Goal: Task Accomplishment & Management: Complete application form

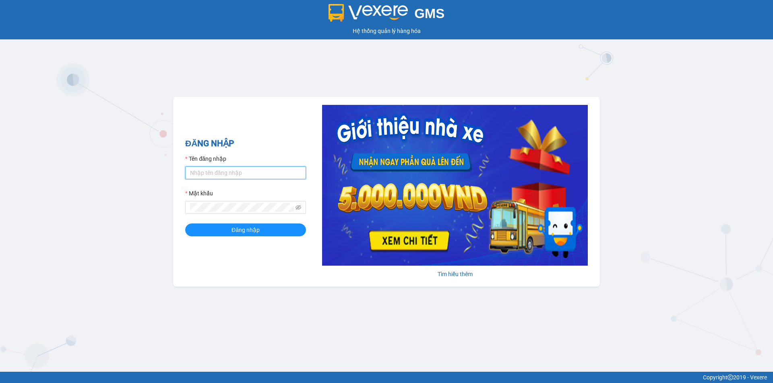
click at [239, 175] on input "Tên đăng nhập" at bounding box center [245, 173] width 121 height 13
type input "baotran.namhailimo"
click at [185, 224] on button "Đăng nhập" at bounding box center [245, 230] width 121 height 13
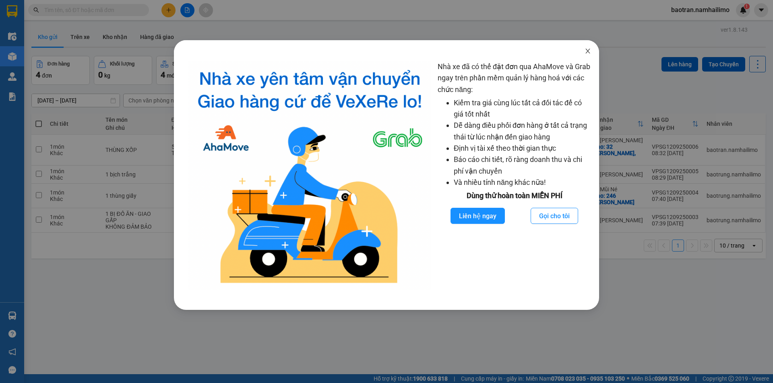
click at [586, 50] on icon "close" at bounding box center [587, 51] width 6 height 6
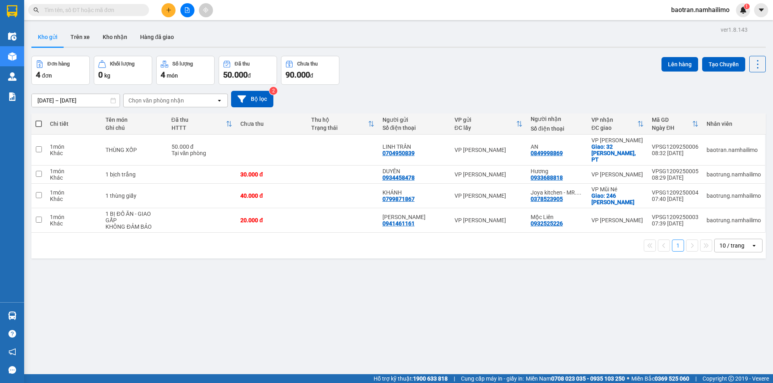
click at [126, 14] on input "text" at bounding box center [91, 10] width 95 height 9
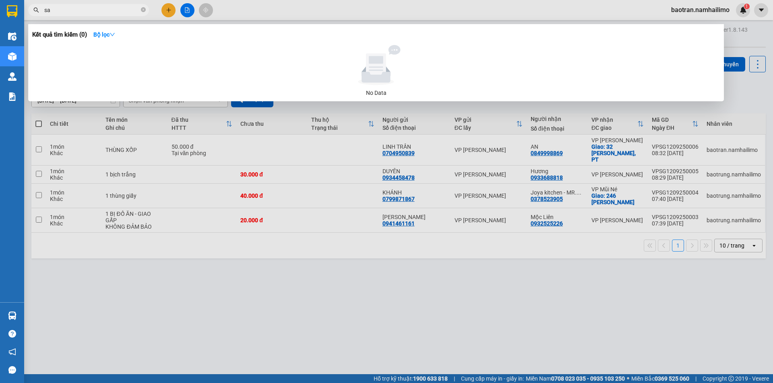
type input "s"
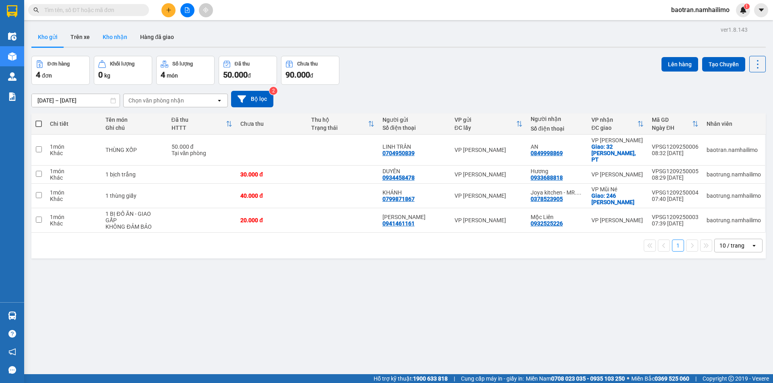
click at [116, 42] on button "Kho nhận" at bounding box center [114, 36] width 37 height 19
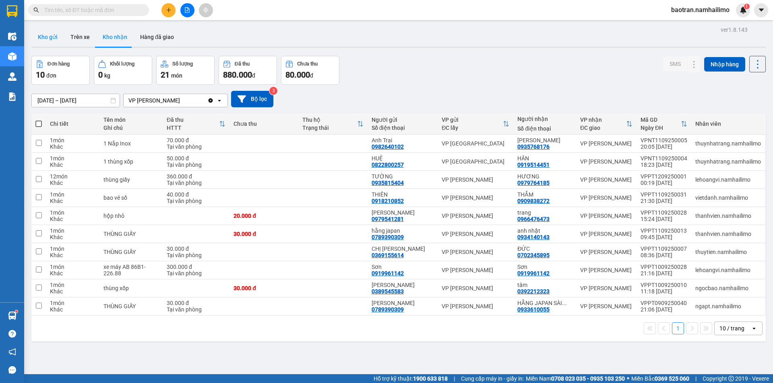
click at [45, 35] on button "Kho gửi" at bounding box center [47, 36] width 33 height 19
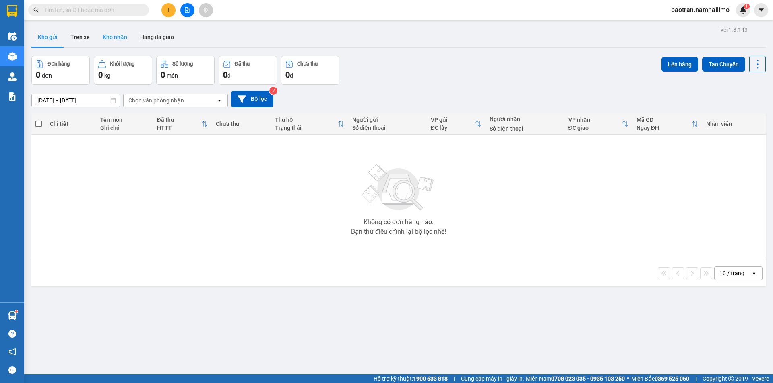
click at [123, 38] on button "Kho nhận" at bounding box center [114, 36] width 37 height 19
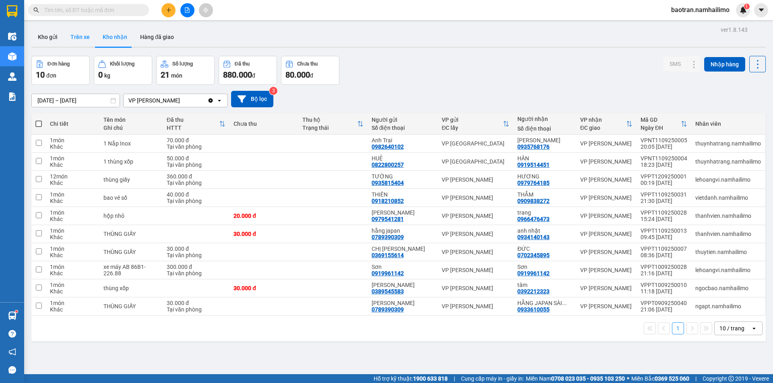
click at [78, 37] on button "Trên xe" at bounding box center [80, 36] width 32 height 19
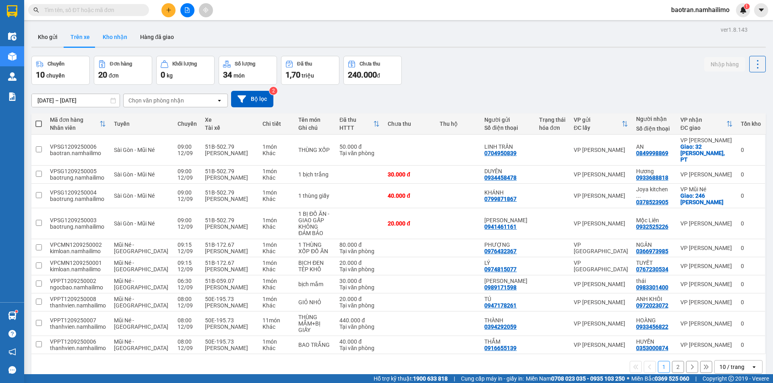
click at [114, 43] on button "Kho nhận" at bounding box center [114, 36] width 37 height 19
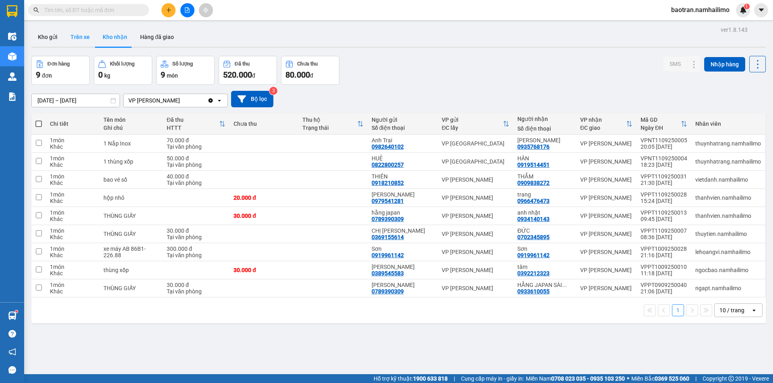
click at [74, 43] on button "Trên xe" at bounding box center [80, 36] width 32 height 19
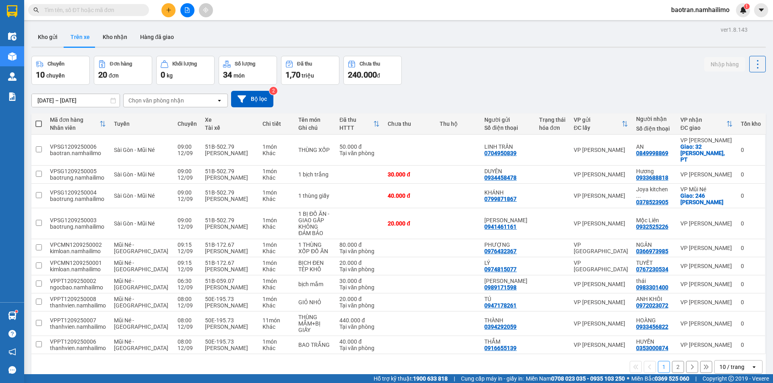
click at [124, 15] on span at bounding box center [88, 10] width 121 height 12
click at [124, 14] on input "text" at bounding box center [91, 10] width 95 height 9
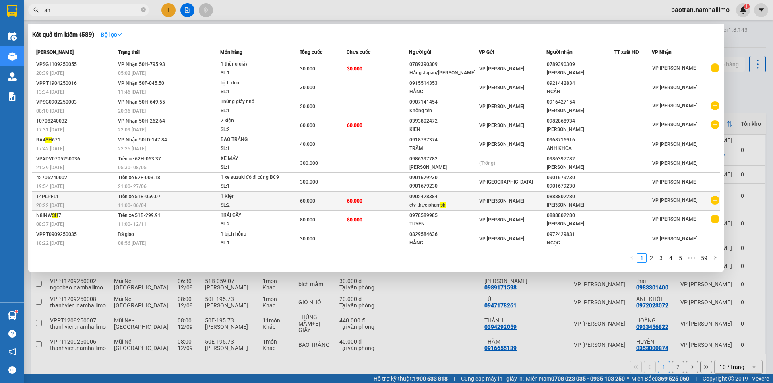
type input "sh"
click at [696, 203] on div "VP [PERSON_NAME]" at bounding box center [685, 201] width 67 height 10
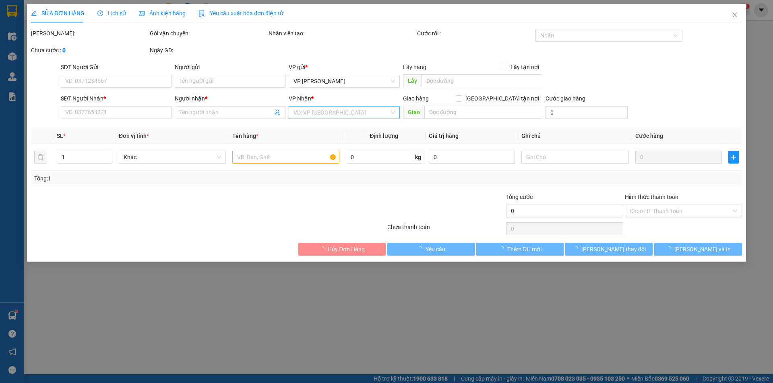
type input "0902428384"
type input "cty thực phẩm sh"
type input "0888802280"
type input "[PERSON_NAME]"
type input "60.000"
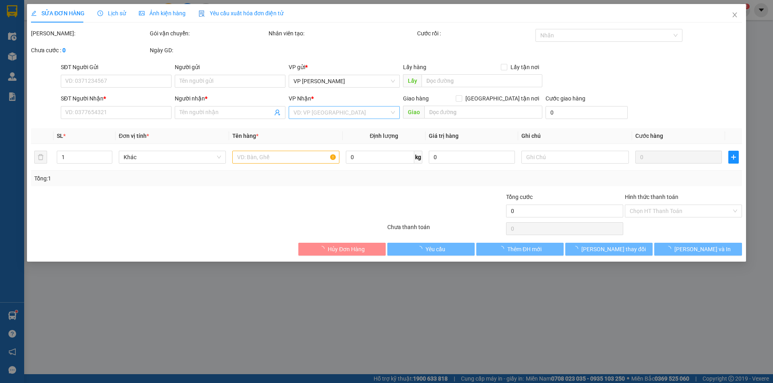
type input "60.000"
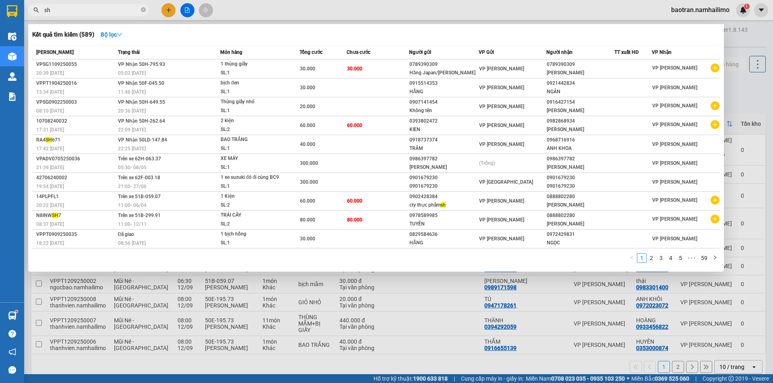
click at [68, 9] on input "sh" at bounding box center [91, 10] width 95 height 9
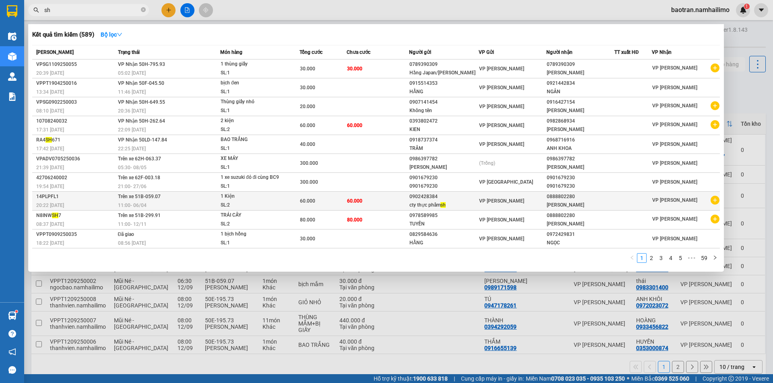
click at [716, 200] on icon "plus-circle" at bounding box center [714, 200] width 9 height 9
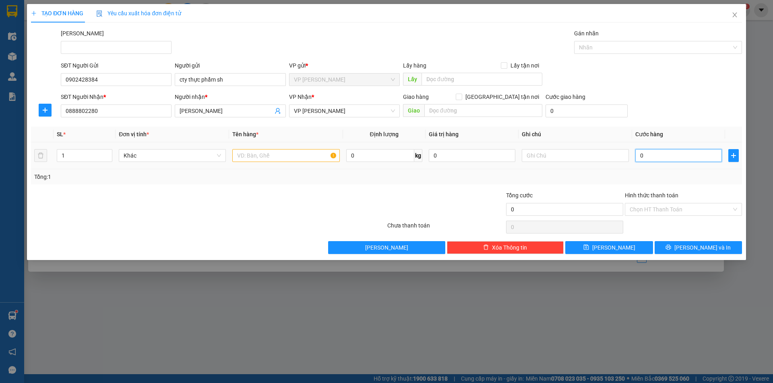
click at [667, 151] on input "0" at bounding box center [678, 155] width 87 height 13
type input "3"
type input "30"
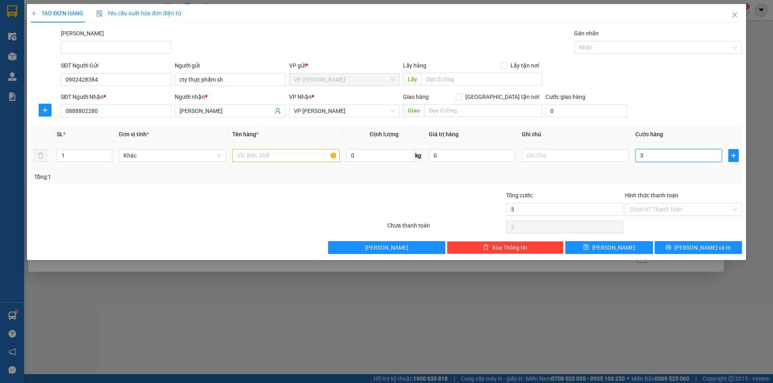
type input "30"
type input "300"
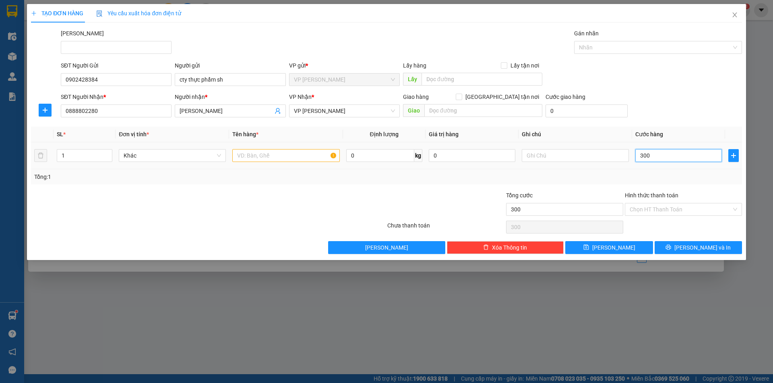
type input "3.000"
type input "30.000"
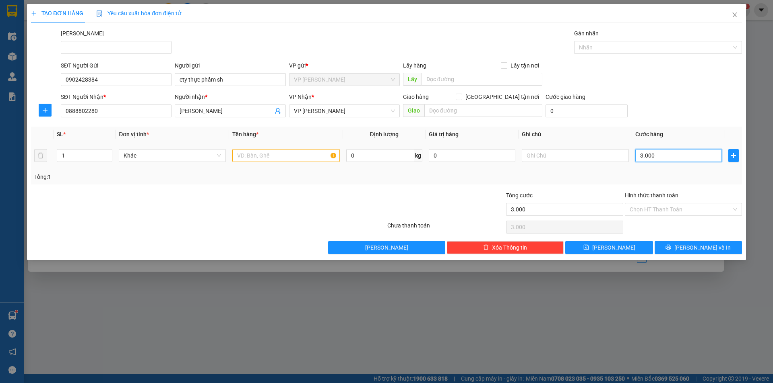
type input "30.000"
click at [272, 161] on input "text" at bounding box center [285, 155] width 107 height 13
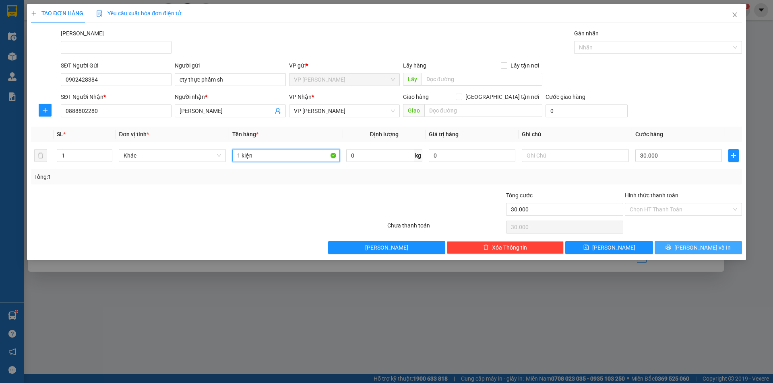
type input "1 kiện"
click at [706, 245] on span "[PERSON_NAME] và In" at bounding box center [702, 247] width 56 height 9
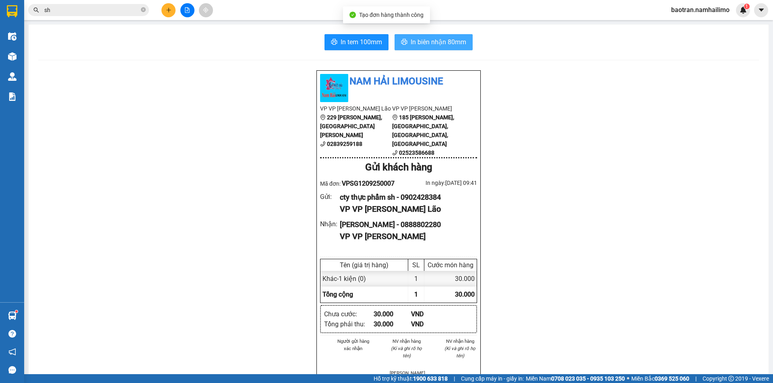
click at [416, 40] on span "In biên nhận 80mm" at bounding box center [438, 42] width 56 height 10
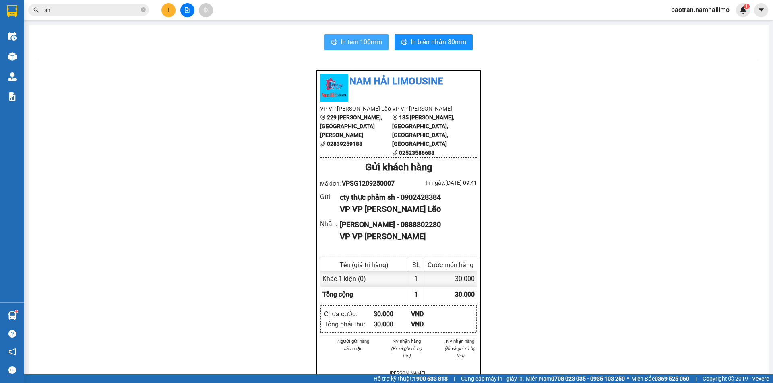
click at [352, 38] on span "In tem 100mm" at bounding box center [360, 42] width 41 height 10
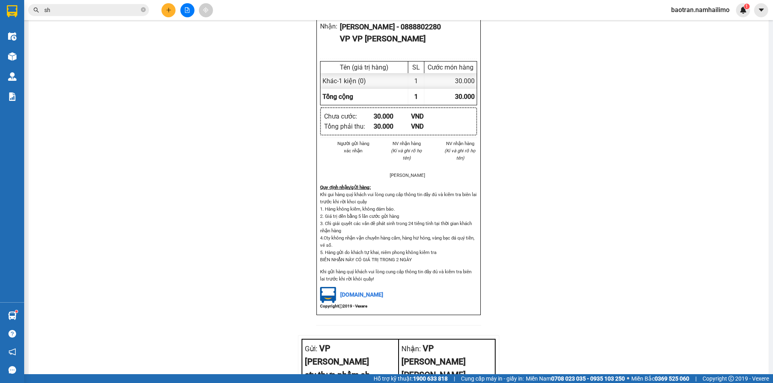
scroll to position [201, 0]
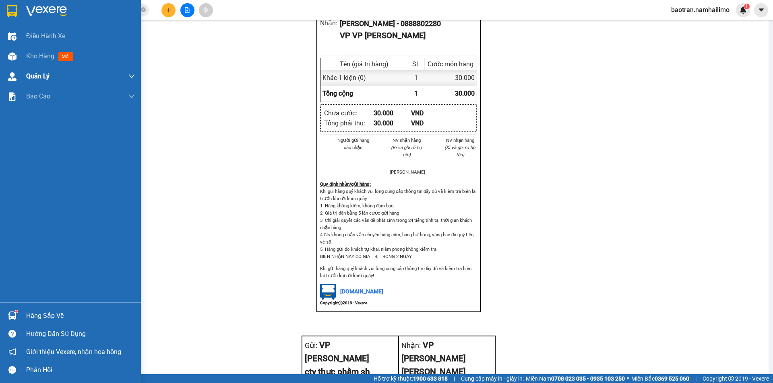
click at [33, 56] on span "Kho hàng" at bounding box center [40, 56] width 28 height 8
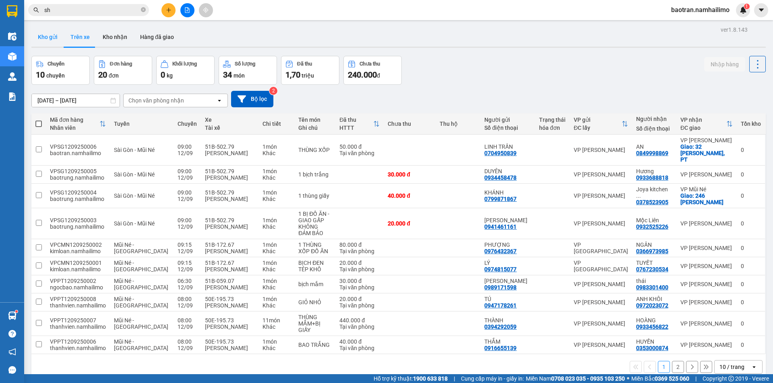
click at [56, 39] on button "Kho gửi" at bounding box center [47, 36] width 33 height 19
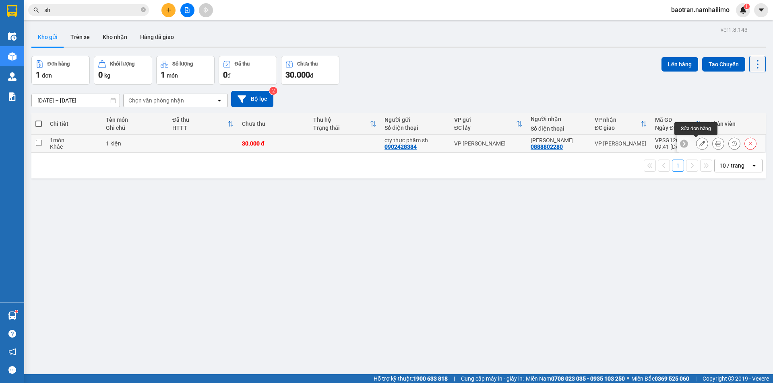
click at [699, 142] on icon at bounding box center [702, 144] width 6 height 6
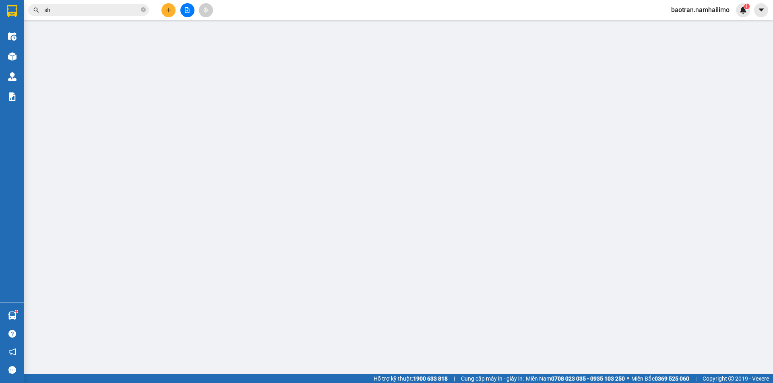
type input "0902428384"
type input "cty thực phẩm sh"
type input "0888802280"
type input "[PERSON_NAME]"
type input "30.000"
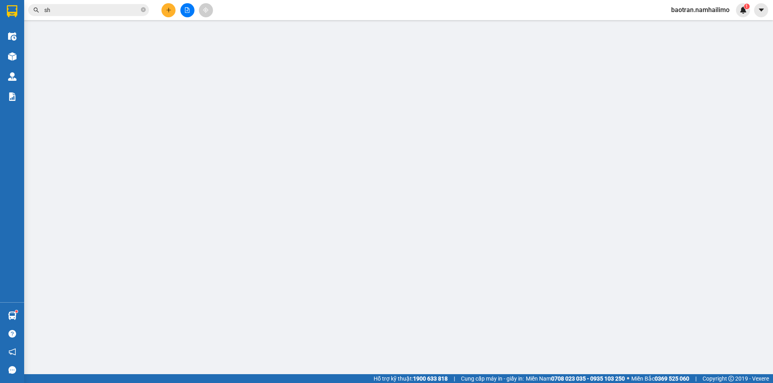
type input "30.000"
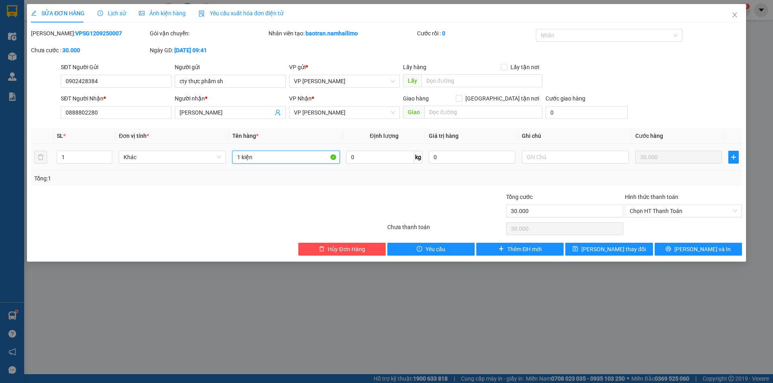
click at [282, 162] on input "1 kiện" at bounding box center [285, 157] width 107 height 13
type input "1 thùng xốp"
click at [614, 246] on span "[PERSON_NAME] thay đổi" at bounding box center [613, 249] width 64 height 9
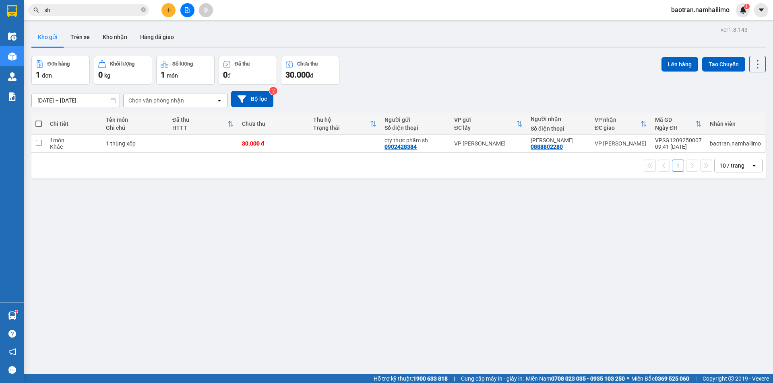
drag, startPoint x: 144, startPoint y: 10, endPoint x: 132, endPoint y: 14, distance: 13.3
click at [144, 10] on icon "close-circle" at bounding box center [143, 9] width 5 height 5
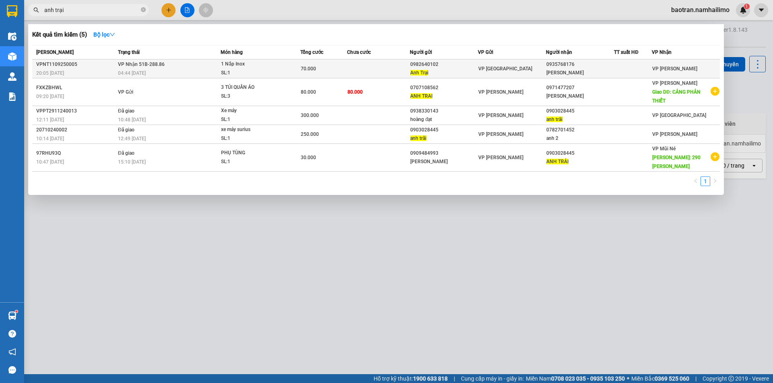
type input "anh trại"
click at [168, 66] on td "VP Nhận 51B-288.86 04:44 [DATE]" at bounding box center [168, 69] width 105 height 19
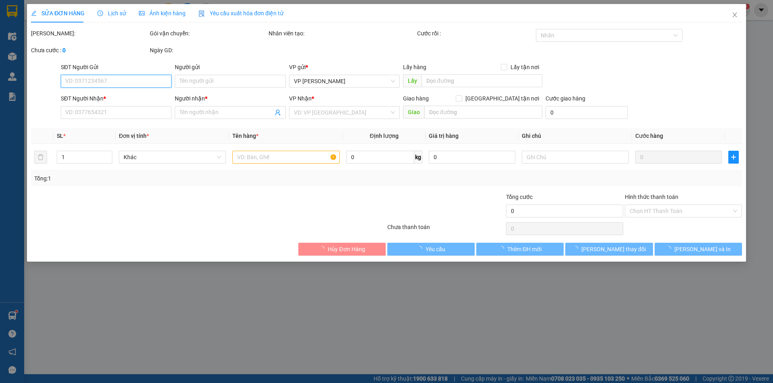
type input "0982640102"
type input "Anh Trại"
type input "0935768176"
type input "[PERSON_NAME]"
type input "70.000"
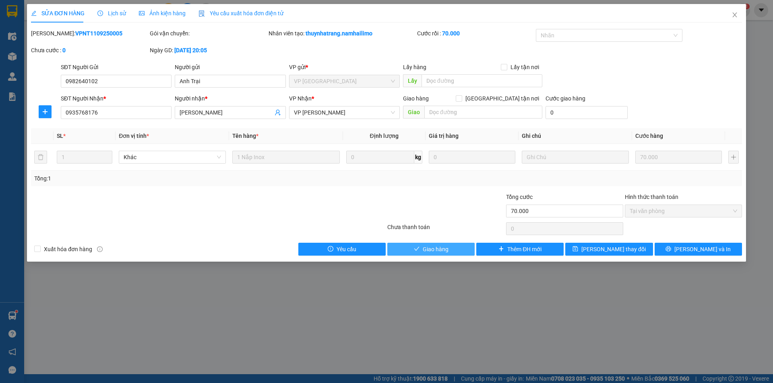
click at [443, 251] on span "Giao hàng" at bounding box center [435, 249] width 26 height 9
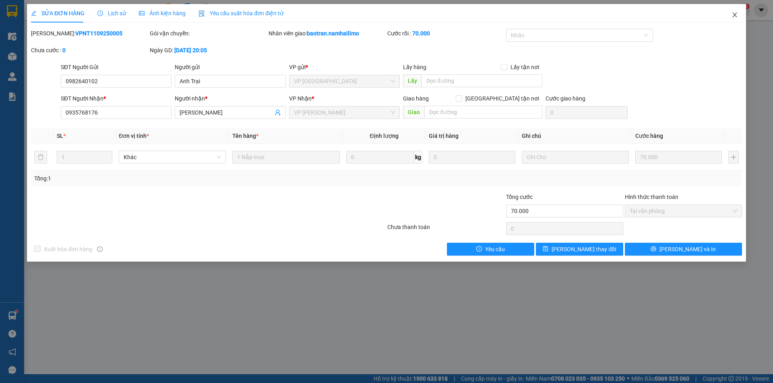
click at [733, 15] on icon "close" at bounding box center [734, 15] width 6 height 6
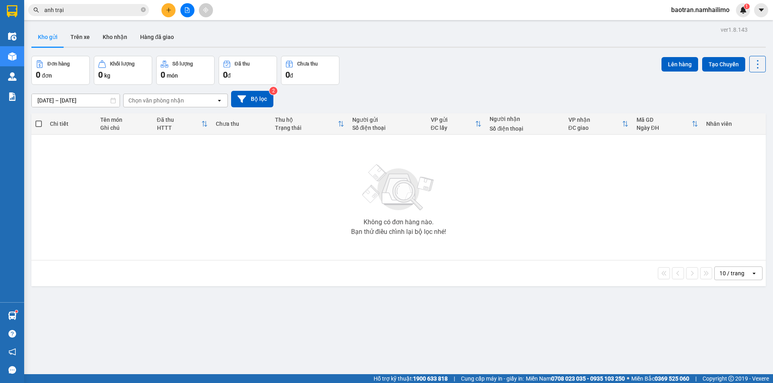
click at [491, 72] on div "Đơn hàng 0 đơn Khối lượng 0 kg Số lượng 0 món Đã thu 0 đ Chưa thu 0 đ Lên hàng …" at bounding box center [398, 70] width 734 height 29
click at [118, 13] on input "anh trại" at bounding box center [91, 10] width 95 height 9
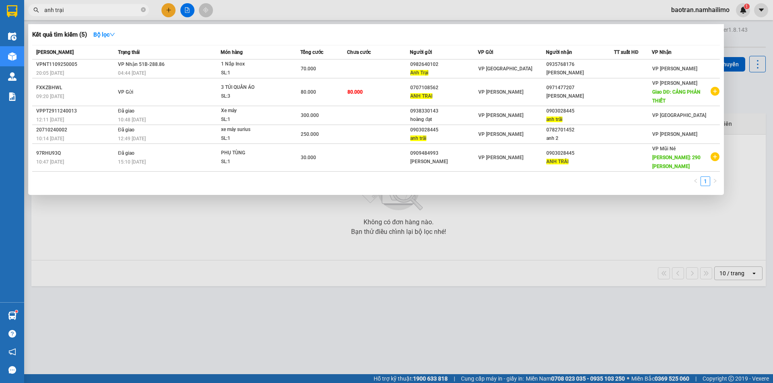
click at [118, 13] on input "anh trại" at bounding box center [91, 10] width 95 height 9
click at [146, 11] on span "anh trại" at bounding box center [88, 10] width 121 height 12
click at [142, 11] on icon "close-circle" at bounding box center [143, 9] width 5 height 5
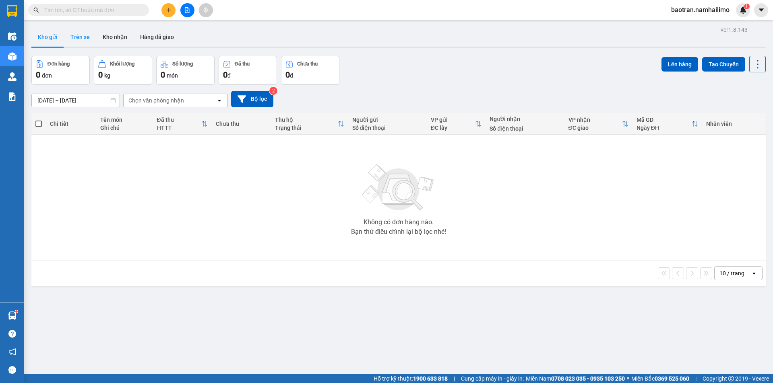
click at [71, 38] on button "Trên xe" at bounding box center [80, 36] width 32 height 19
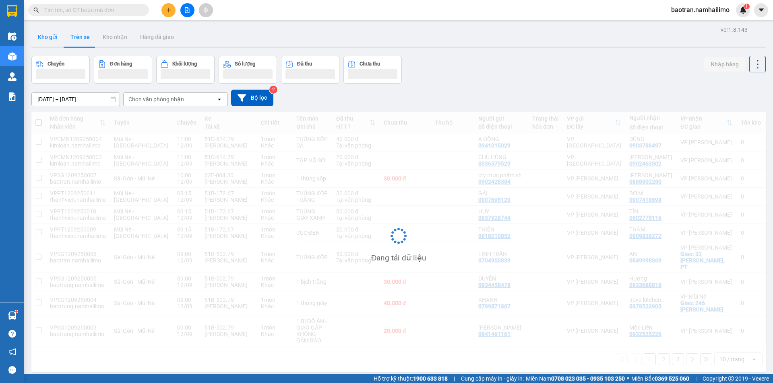
drag, startPoint x: 49, startPoint y: 25, endPoint x: 51, endPoint y: 31, distance: 6.2
click at [50, 26] on div "ver 1.8.143 Kho gửi Trên xe Kho nhận Hàng đã giao Chuyến Đơn hàng Khối lượng Số…" at bounding box center [398, 215] width 740 height 383
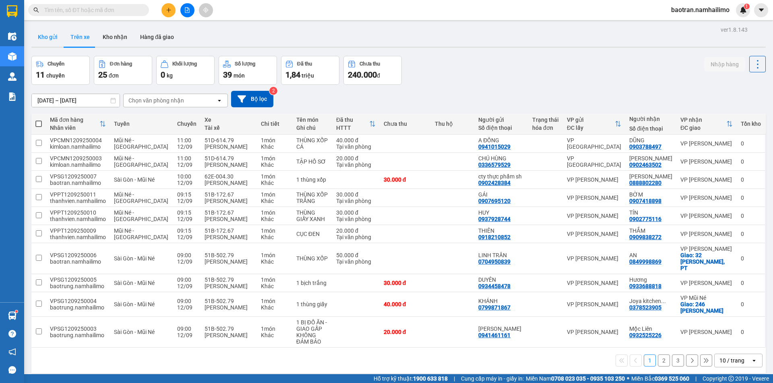
click at [52, 33] on button "Kho gửi" at bounding box center [47, 36] width 33 height 19
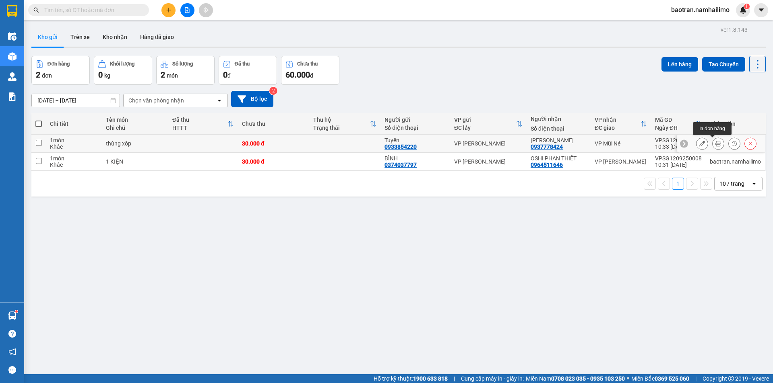
click at [715, 144] on icon at bounding box center [718, 144] width 6 height 6
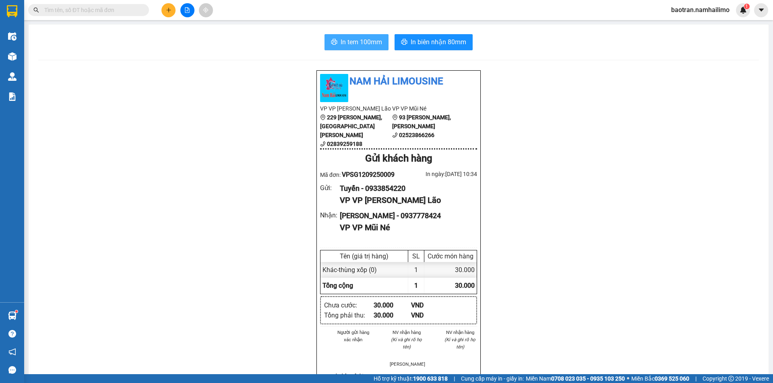
click at [357, 45] on span "In tem 100mm" at bounding box center [360, 42] width 41 height 10
click at [636, 297] on div "Nam Hải Limousine VP VP [PERSON_NAME] Lão [STREET_ADDRESS][PERSON_NAME][PERSON_…" at bounding box center [398, 388] width 720 height 636
click at [171, 9] on button at bounding box center [168, 10] width 14 height 14
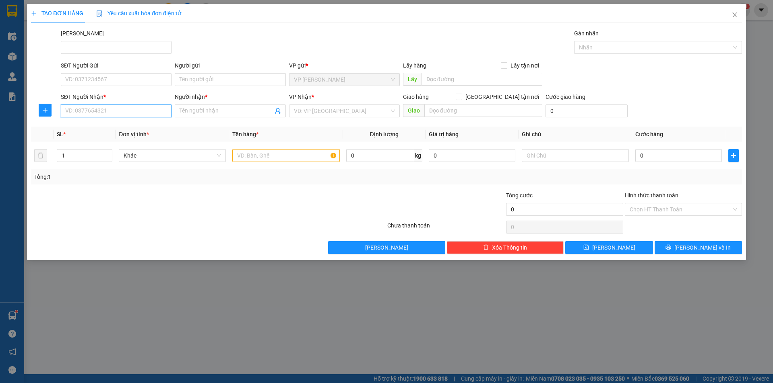
click at [124, 108] on input "SĐT Người Nhận *" at bounding box center [116, 111] width 111 height 13
click at [109, 128] on div "0909623762 - [PERSON_NAME]" at bounding box center [116, 127] width 101 height 9
type input "0909623762"
type input "ANH THỊNH"
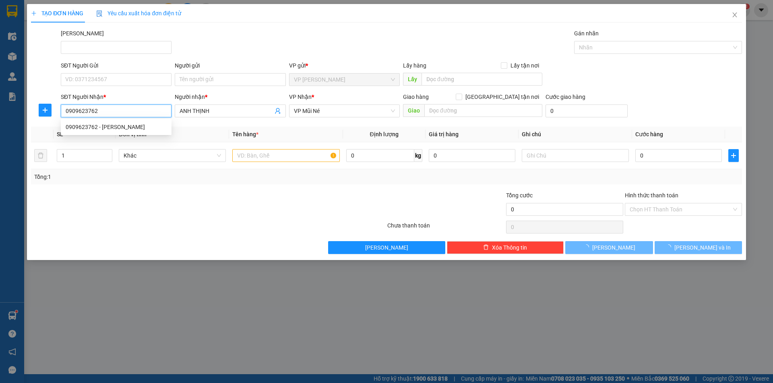
type input "20.000"
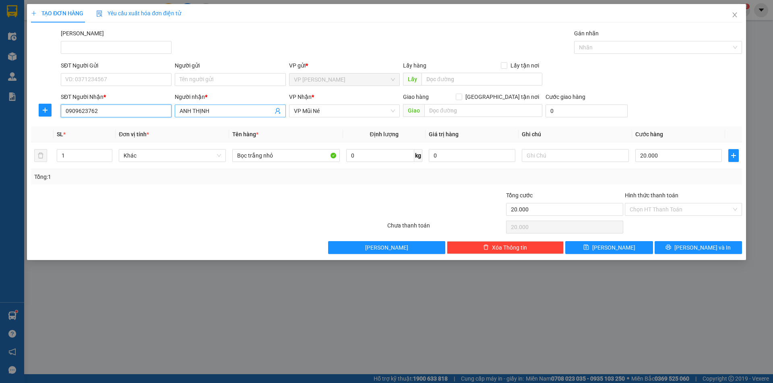
type input "0909623762"
click at [226, 112] on input "ANH THỊNH" at bounding box center [225, 111] width 93 height 9
type input "ANH THỊNH/a Út"
click at [478, 106] on input "text" at bounding box center [483, 110] width 118 height 13
click at [522, 95] on span "[GEOGRAPHIC_DATA] tận nơi" at bounding box center [502, 97] width 80 height 9
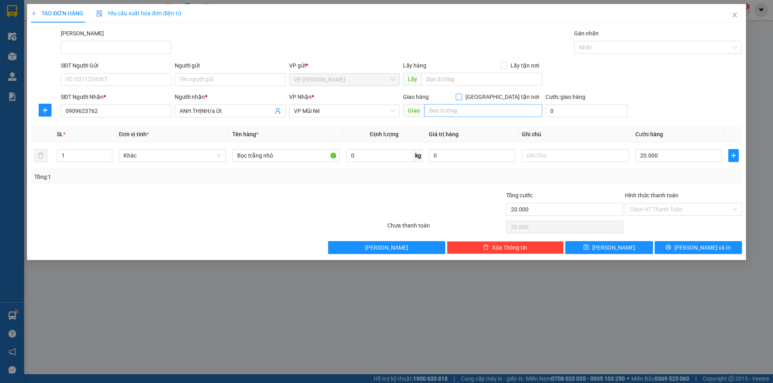
click at [461, 95] on input "[GEOGRAPHIC_DATA] tận nơi" at bounding box center [458, 97] width 6 height 6
checkbox input "true"
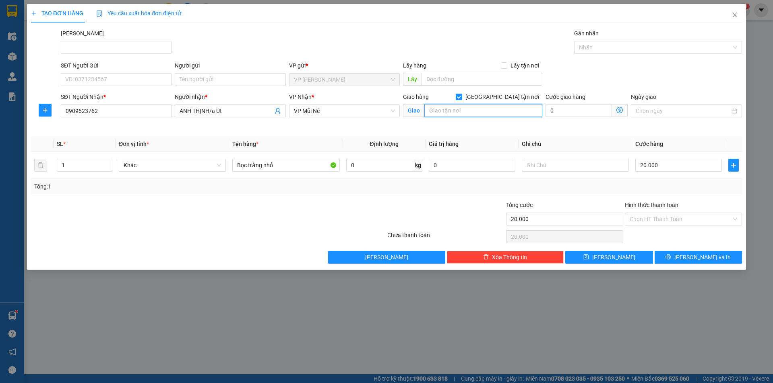
click at [508, 115] on input "text" at bounding box center [483, 110] width 118 height 13
click at [340, 110] on span "VP Mũi Né" at bounding box center [344, 111] width 101 height 12
type input "217 [PERSON_NAME]"
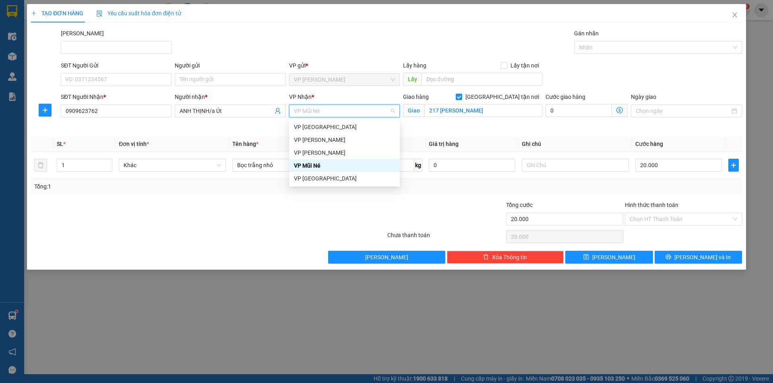
click at [339, 167] on div "VP Mũi Né" at bounding box center [344, 165] width 101 height 9
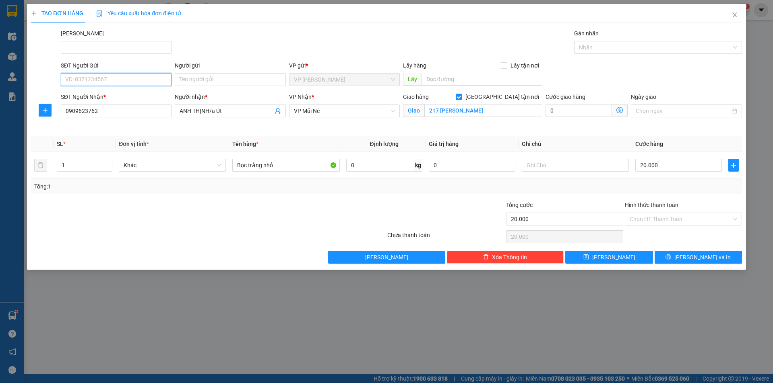
click at [119, 79] on input "SĐT Người Gửi" at bounding box center [116, 79] width 111 height 13
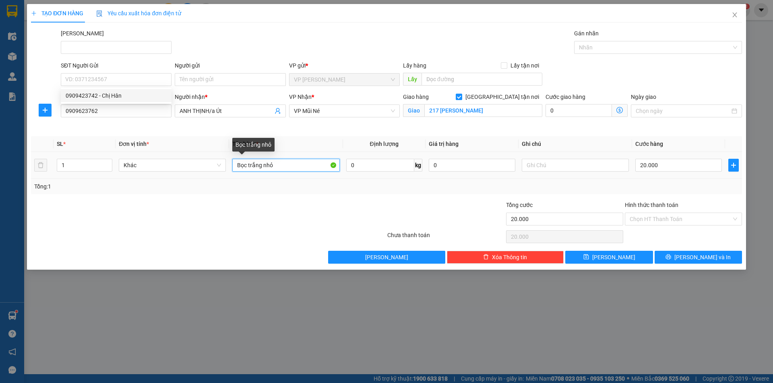
click at [300, 167] on input "Bọc trắng nhỏ" at bounding box center [285, 165] width 107 height 13
type input "1 thùng xốp đồ ăn"
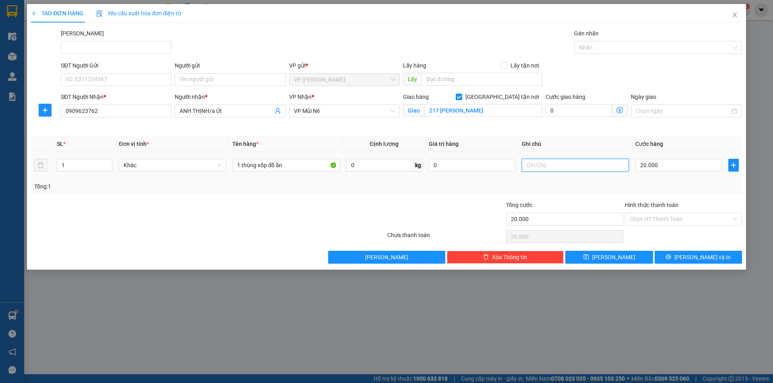
click at [579, 169] on input "text" at bounding box center [574, 165] width 107 height 13
click at [655, 169] on input "20.000" at bounding box center [678, 165] width 87 height 13
type input "3"
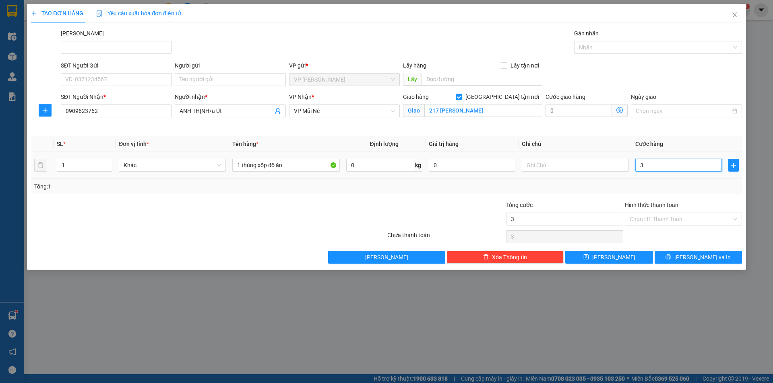
type input "30"
type input "300"
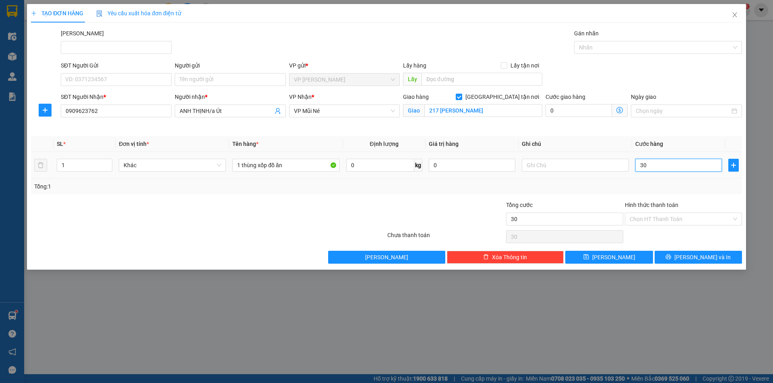
type input "300"
type input "3.000"
type input "30.000"
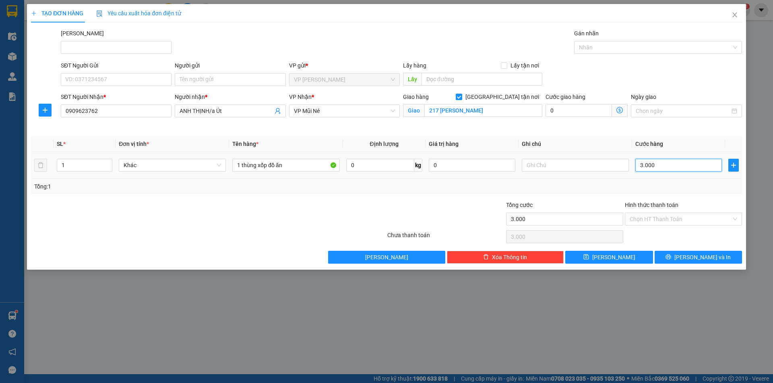
type input "30.000"
click at [571, 111] on input "0" at bounding box center [578, 110] width 66 height 13
type input "30.001"
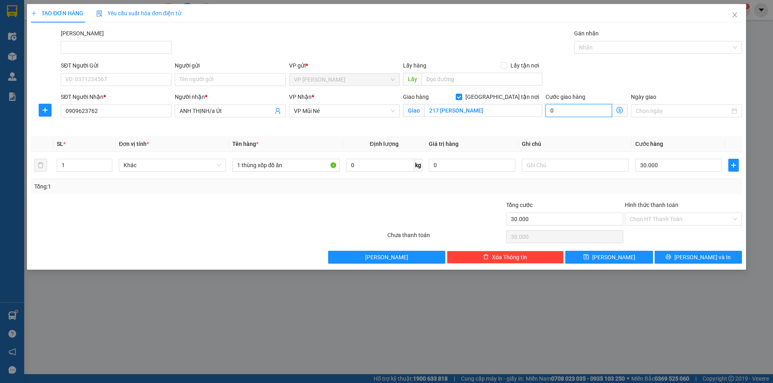
type input "1"
type input "30.010"
type input "10"
type input "30.100"
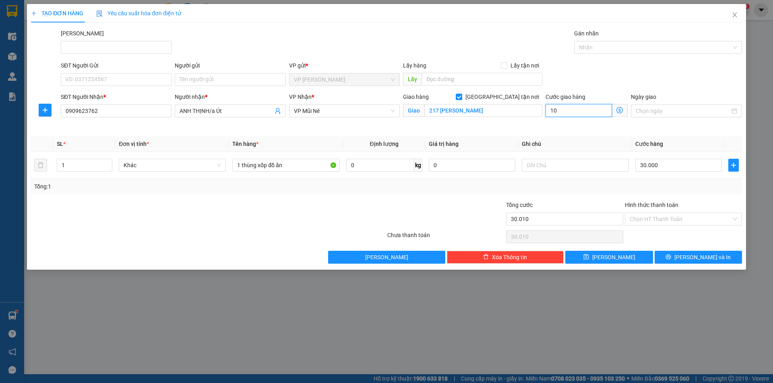
type input "30.100"
type input "100"
type input "31.000"
type input "1.000"
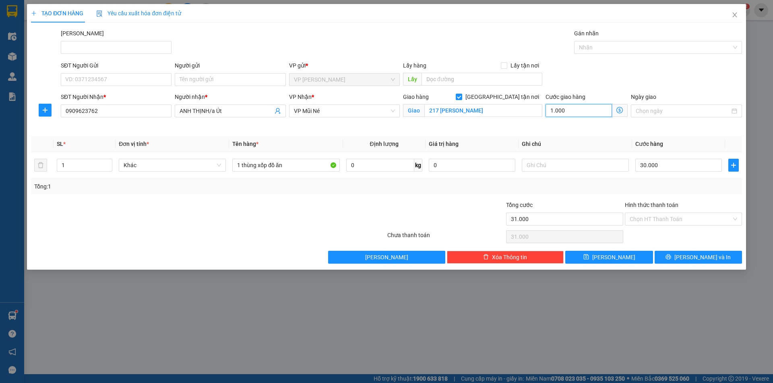
type input "40.000"
type input "10.000"
click at [131, 80] on input "SĐT Người Gửi" at bounding box center [116, 79] width 111 height 13
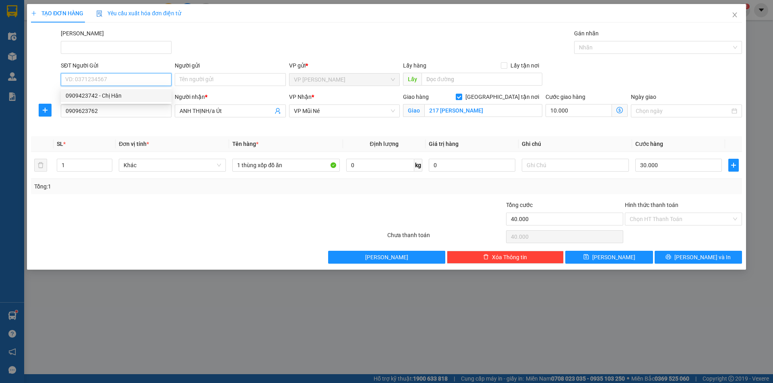
click at [138, 95] on div "0909423742 - Chị Hân" at bounding box center [116, 95] width 101 height 9
type input "0909423742"
type input "Chị Hân"
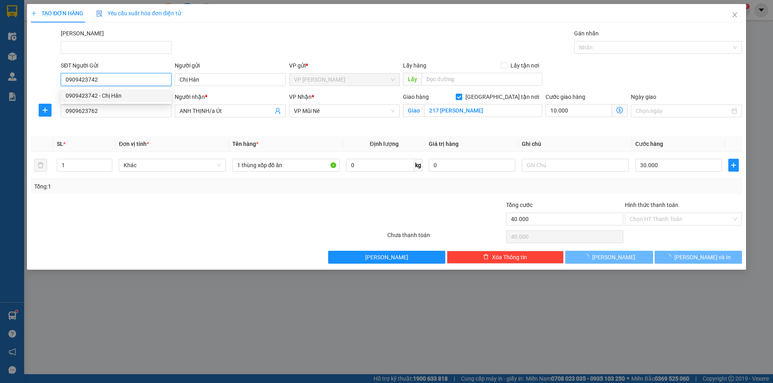
type input "30.000"
type input "Bọc trắng nhỏ"
type input "20.000"
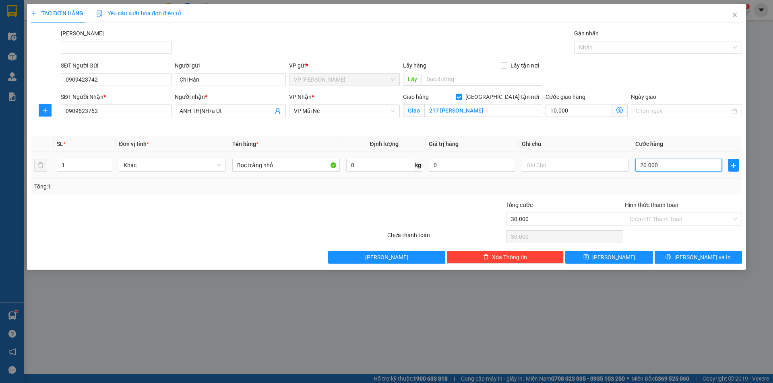
click at [648, 163] on input "20.000" at bounding box center [678, 165] width 87 height 13
type input "10.003"
type input "3"
type input "10.030"
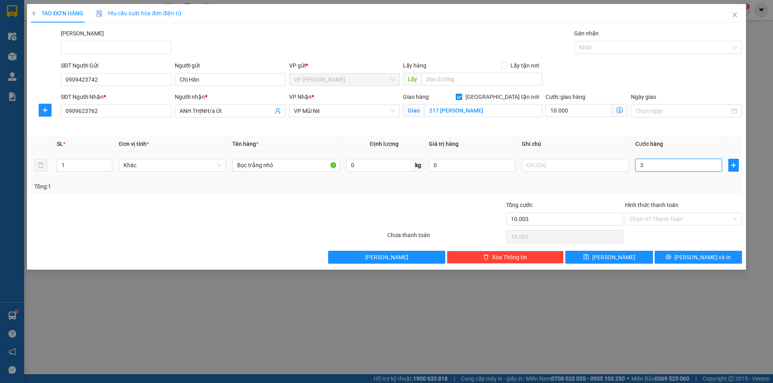
type input "10.030"
type input "30"
type input "10.300"
type input "300"
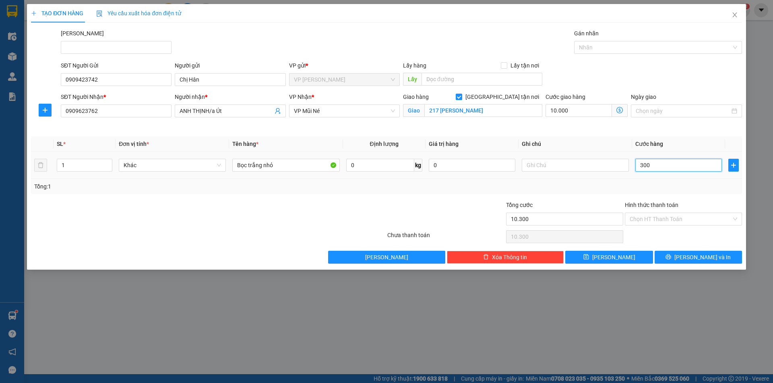
type input "13.000"
type input "3.000"
type input "40.000"
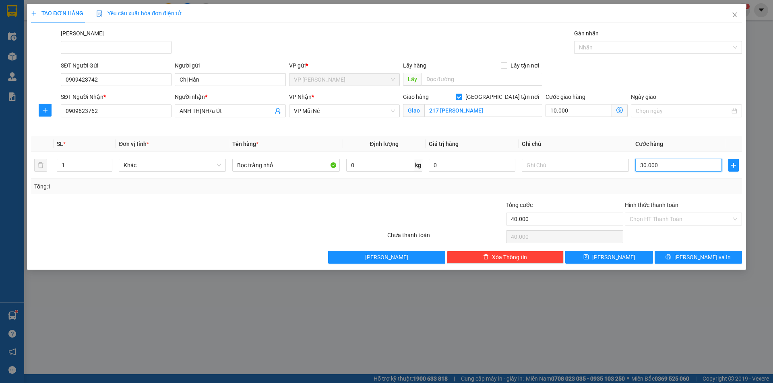
type input "30.000"
click at [593, 127] on div "Cước giao hàng 10.000" at bounding box center [586, 112] width 85 height 38
click at [670, 225] on input "Hình thức thanh toán" at bounding box center [680, 219] width 102 height 12
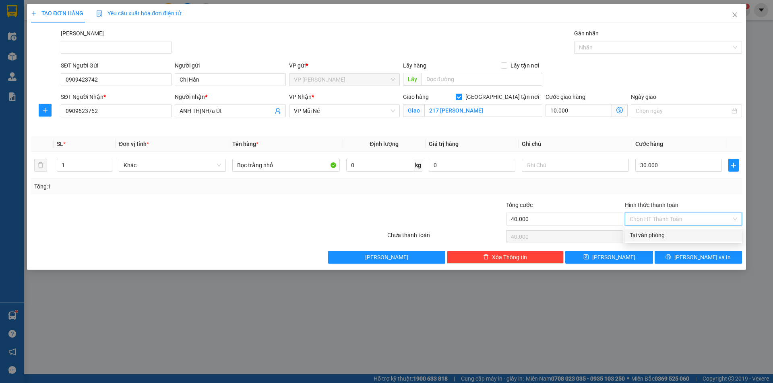
click at [672, 238] on div "Tại văn phòng" at bounding box center [682, 235] width 107 height 9
type input "0"
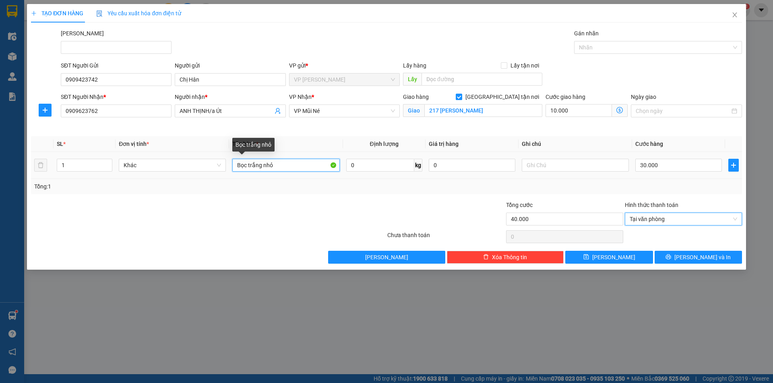
click at [294, 163] on input "Bọc trắng nhỏ" at bounding box center [285, 165] width 107 height 13
type input "1 thùng xốp đồ ăn"
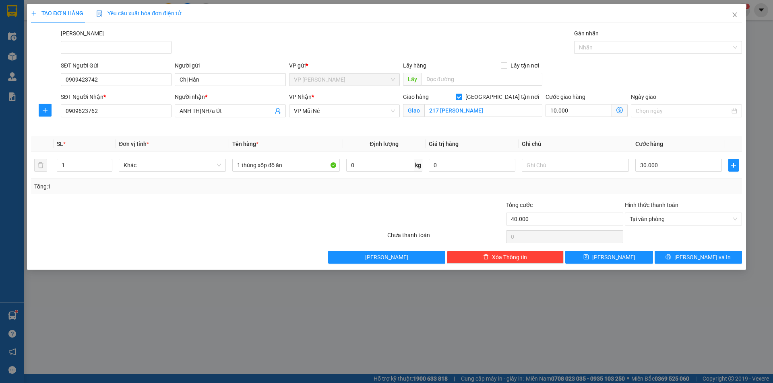
click at [217, 210] on div at bounding box center [148, 215] width 237 height 28
drag, startPoint x: 208, startPoint y: 110, endPoint x: 149, endPoint y: 109, distance: 59.6
click at [150, 108] on div "SĐT Người Nhận * 0909623762 Người nhận * ANH THỊNH/a Út ANH THỊNH/a Út VP Nhận …" at bounding box center [401, 112] width 684 height 38
type input "a Thịnh/a Út"
click at [671, 255] on icon "printer" at bounding box center [668, 257] width 6 height 6
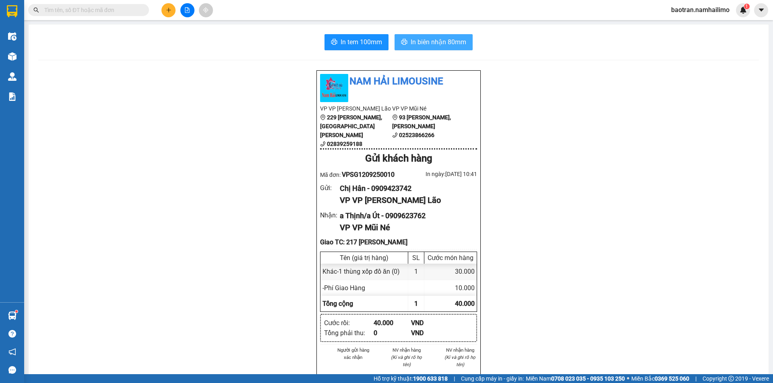
click at [452, 41] on span "In biên nhận 80mm" at bounding box center [438, 42] width 56 height 10
click at [369, 42] on span "In tem 100mm" at bounding box center [360, 42] width 41 height 10
